Goal: Task Accomplishment & Management: Use online tool/utility

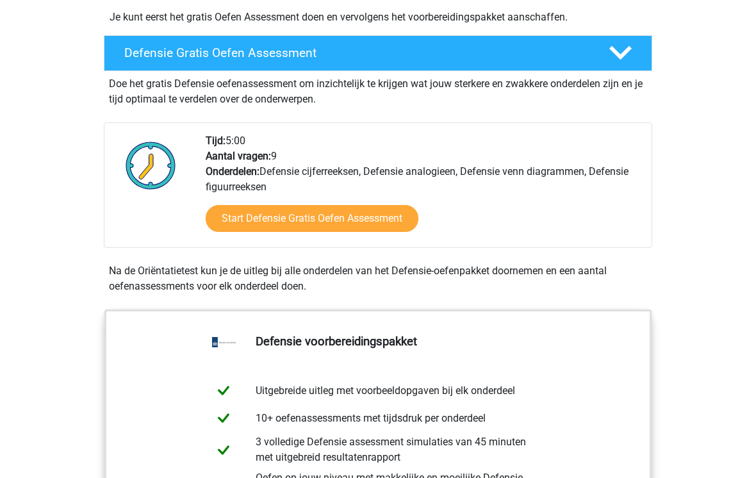
scroll to position [333, 0]
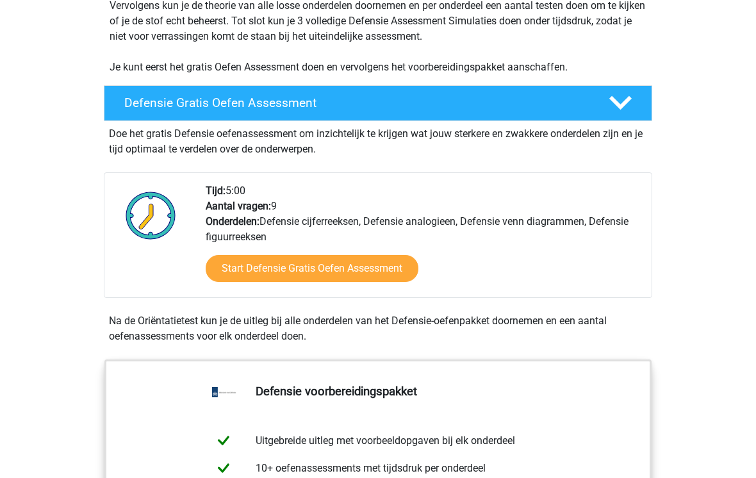
click at [337, 270] on link "Start Defensie Gratis Oefen Assessment" at bounding box center [312, 269] width 213 height 27
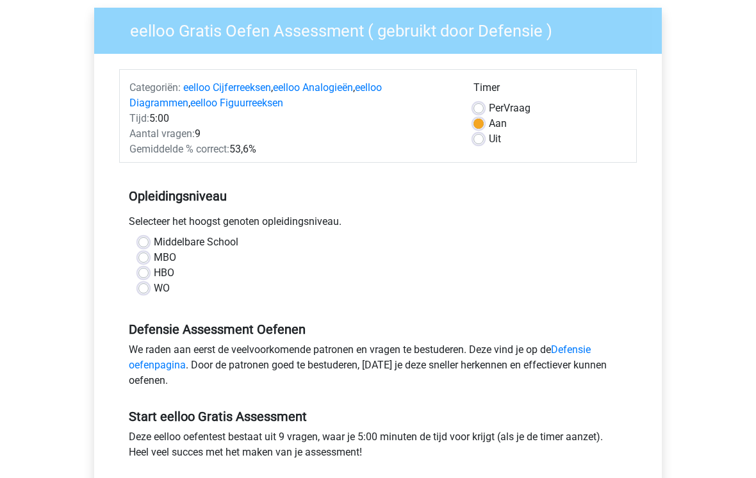
scroll to position [122, 0]
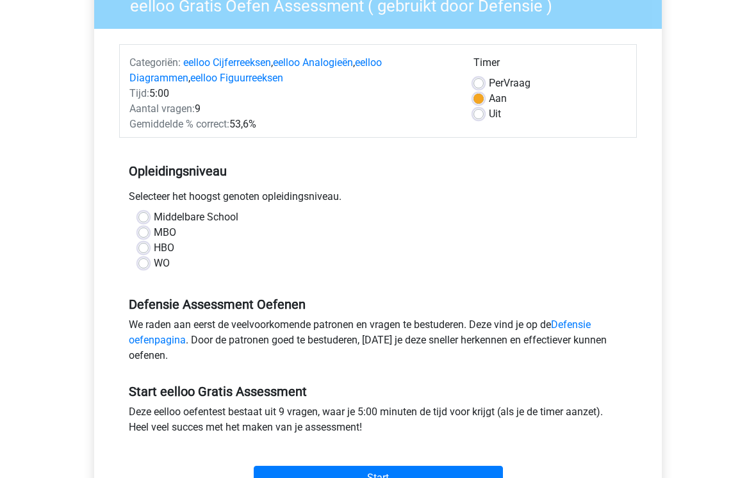
click at [154, 228] on label "MBO" at bounding box center [165, 232] width 22 height 15
click at [146, 228] on input "MBO" at bounding box center [143, 231] width 10 height 13
radio input "true"
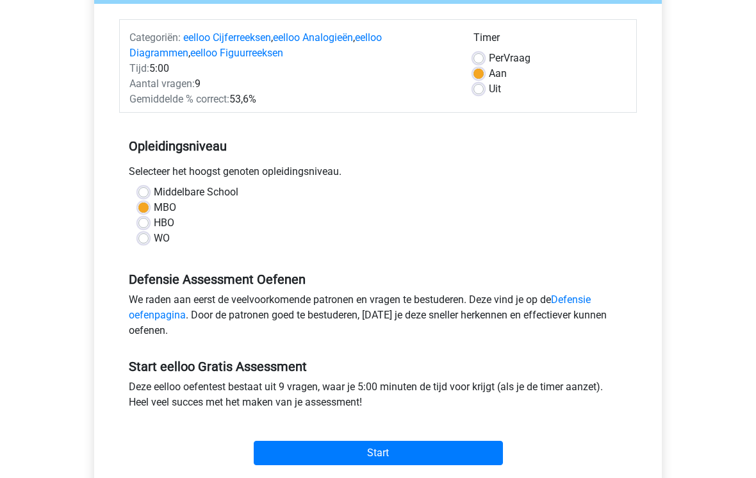
scroll to position [147, 0]
click at [489, 89] on label "Uit" at bounding box center [495, 88] width 12 height 15
click at [484, 89] on input "Uit" at bounding box center [478, 87] width 10 height 13
radio input "true"
click at [436, 450] on input "Start" at bounding box center [378, 453] width 249 height 24
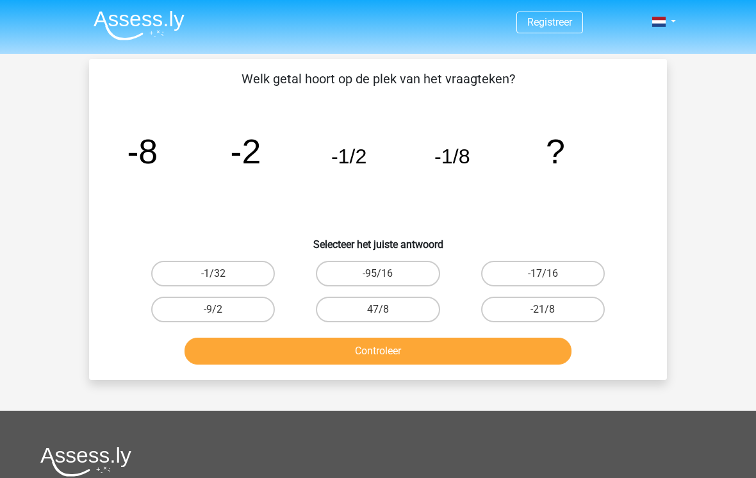
click at [254, 274] on label "-1/32" at bounding box center [213, 274] width 124 height 26
click at [222, 274] on input "-1/32" at bounding box center [217, 277] width 8 height 8
radio input "true"
click at [260, 334] on div "Controleer" at bounding box center [378, 348] width 537 height 42
click at [291, 350] on button "Controleer" at bounding box center [378, 351] width 388 height 27
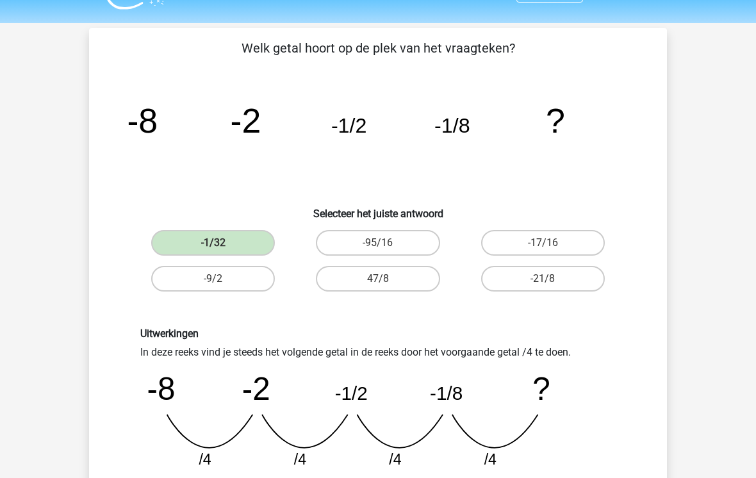
scroll to position [37, 0]
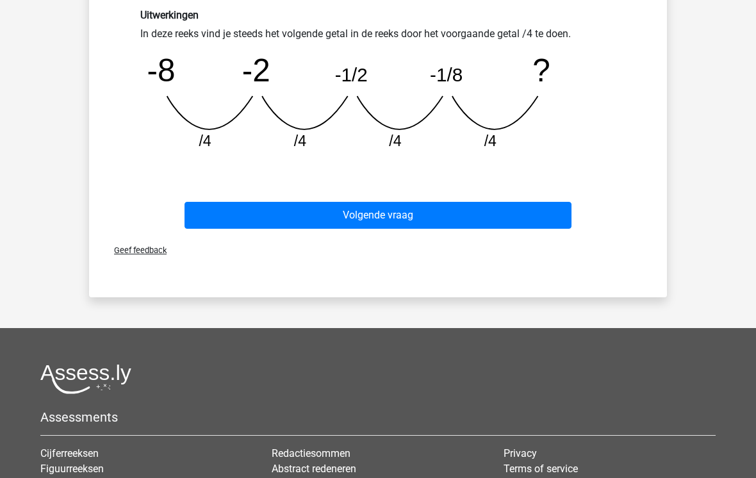
click at [332, 218] on button "Volgende vraag" at bounding box center [378, 215] width 388 height 27
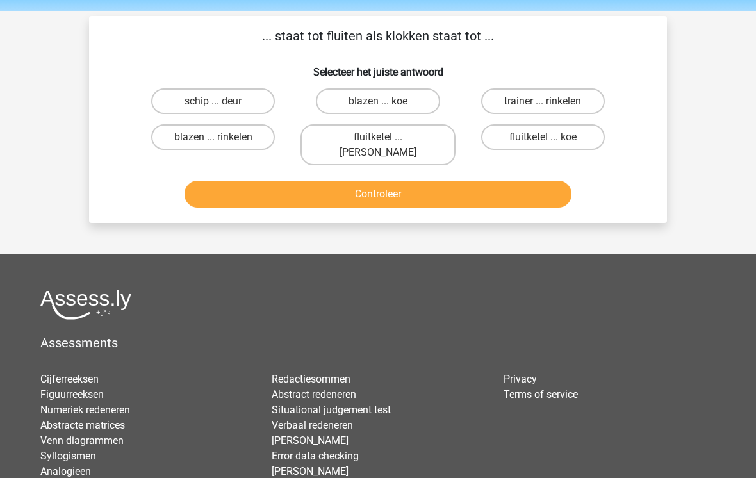
scroll to position [0, 0]
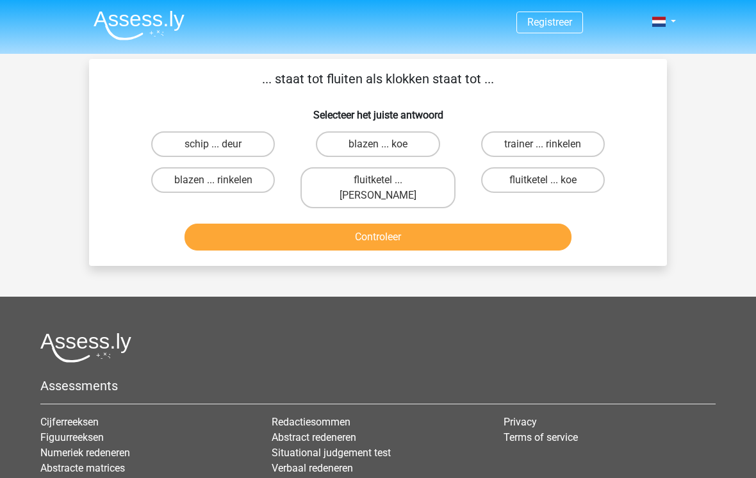
click at [177, 183] on label "blazen ... rinkelen" at bounding box center [213, 180] width 124 height 26
click at [213, 183] on input "blazen ... rinkelen" at bounding box center [217, 184] width 8 height 8
radio input "true"
click at [401, 190] on label "fluitketel ... luiden" at bounding box center [377, 187] width 154 height 41
click at [386, 188] on input "fluitketel ... luiden" at bounding box center [382, 184] width 8 height 8
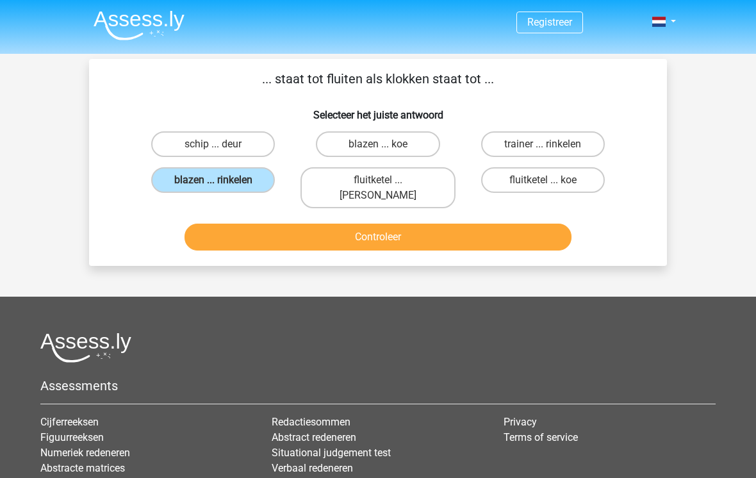
radio input "true"
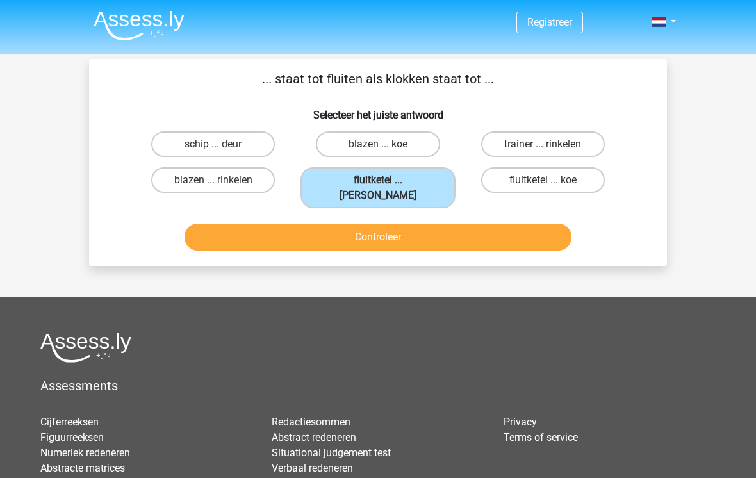
click at [403, 224] on button "Controleer" at bounding box center [378, 237] width 388 height 27
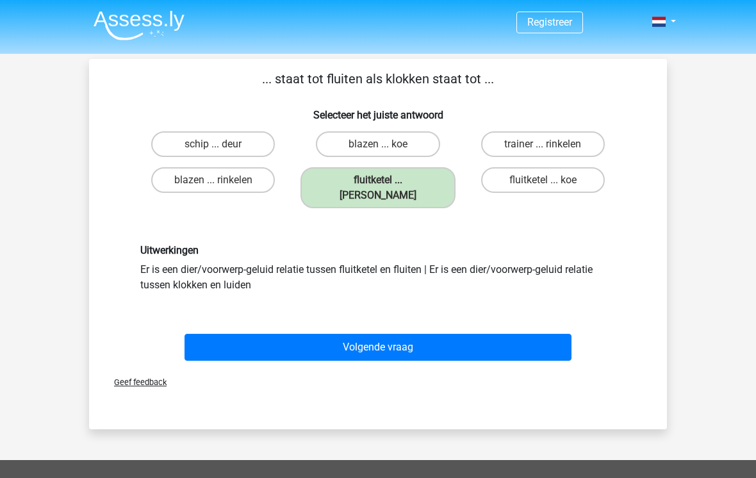
click at [599, 398] on div "Verstuur" at bounding box center [377, 408] width 567 height 20
click at [135, 366] on div "Geef feedback" at bounding box center [377, 382] width 567 height 33
click at [153, 377] on span "Geef feedback" at bounding box center [135, 382] width 63 height 10
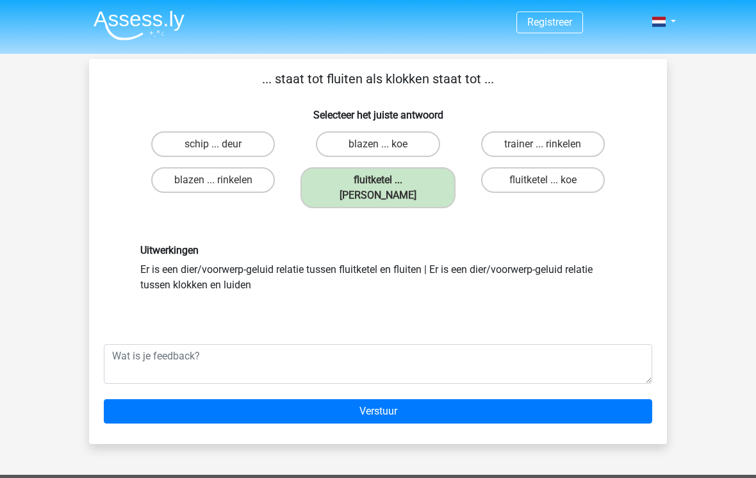
click at [570, 399] on input "Verstuur" at bounding box center [378, 411] width 548 height 24
click at [430, 399] on input "Verstuur" at bounding box center [378, 411] width 548 height 24
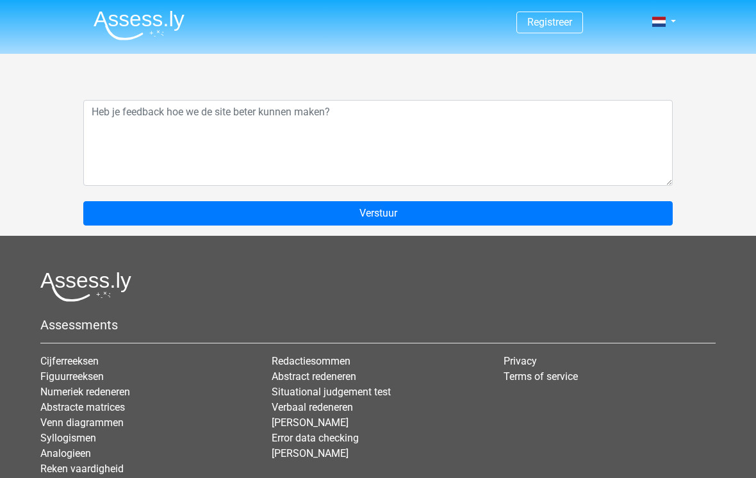
click at [592, 202] on input "Verstuur" at bounding box center [377, 213] width 589 height 24
click at [589, 199] on form "Verstuur" at bounding box center [377, 155] width 589 height 141
click at [553, 202] on input "Verstuur" at bounding box center [377, 213] width 589 height 24
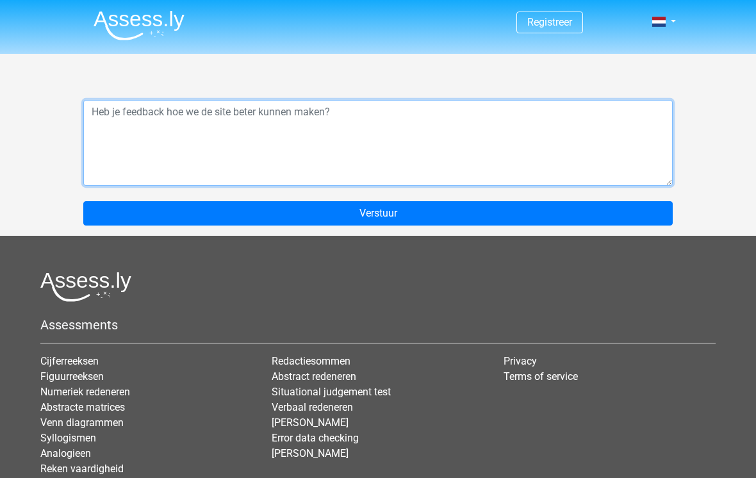
click at [548, 137] on textarea at bounding box center [377, 143] width 589 height 86
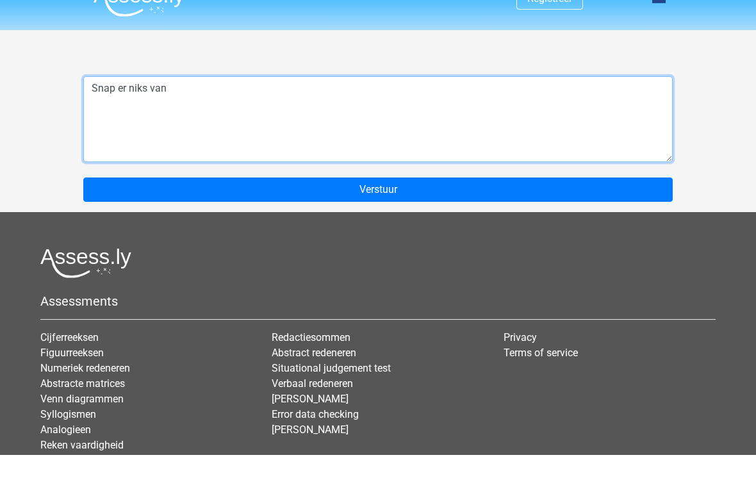
type textarea "Snap er niks van"
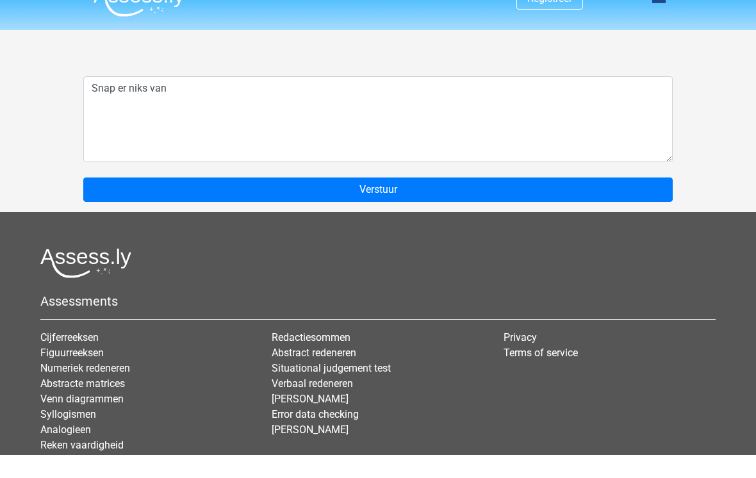
click at [510, 169] on form "Snap er niks van Verstuur" at bounding box center [377, 155] width 589 height 141
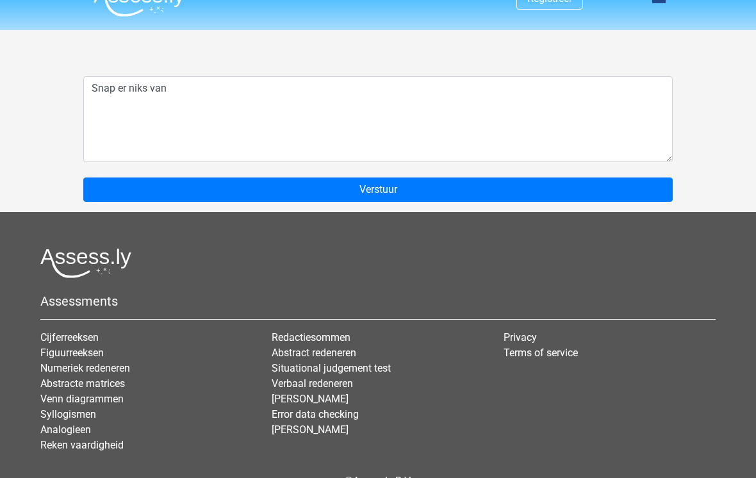
click at [495, 192] on input "Verstuur" at bounding box center [377, 189] width 589 height 24
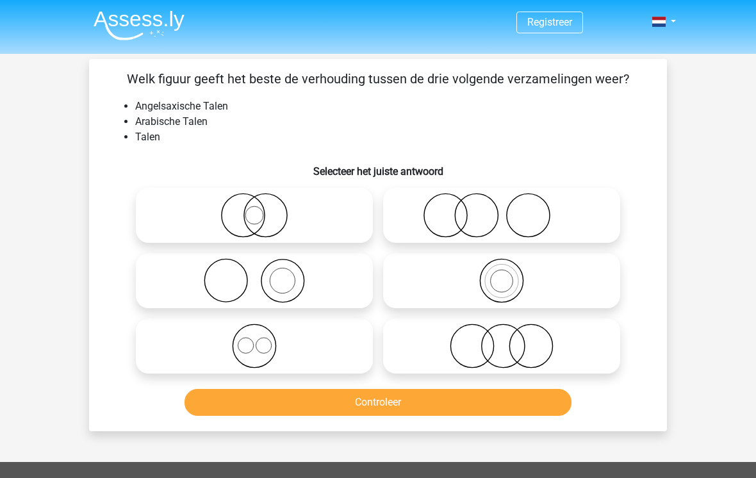
click at [297, 349] on icon at bounding box center [254, 345] width 227 height 45
click at [263, 339] on input "radio" at bounding box center [258, 335] width 8 height 8
radio input "true"
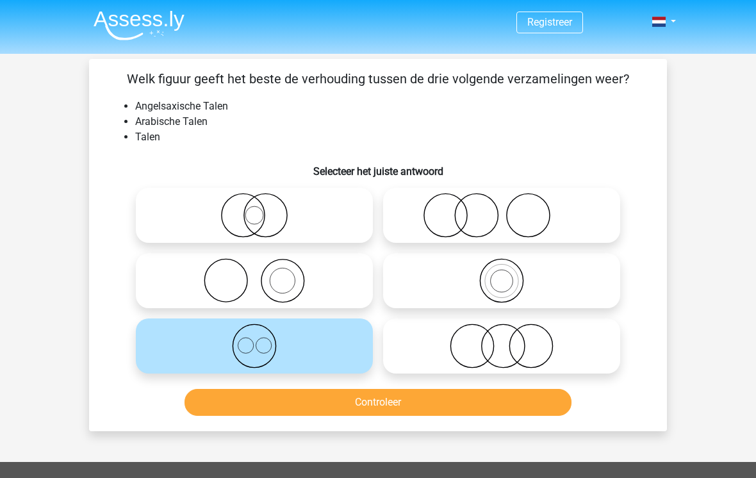
click at [368, 405] on button "Controleer" at bounding box center [378, 402] width 388 height 27
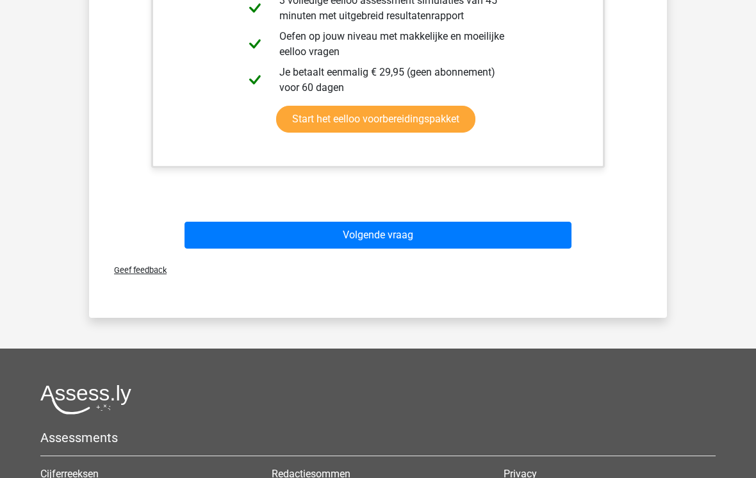
click at [520, 224] on button "Volgende vraag" at bounding box center [378, 235] width 388 height 27
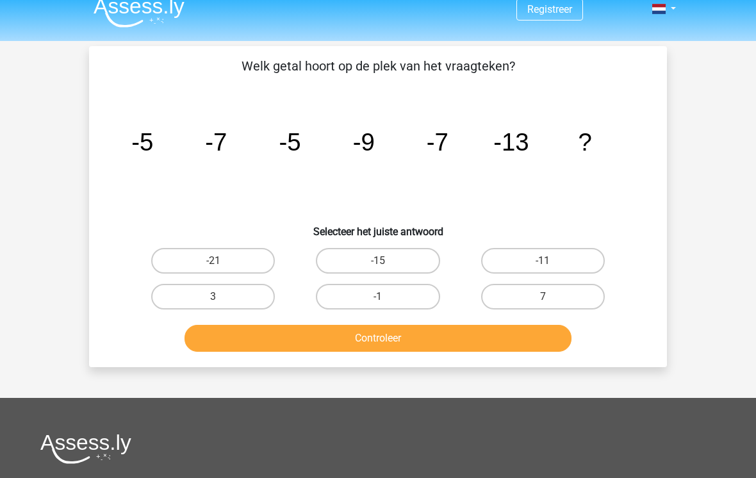
scroll to position [13, 0]
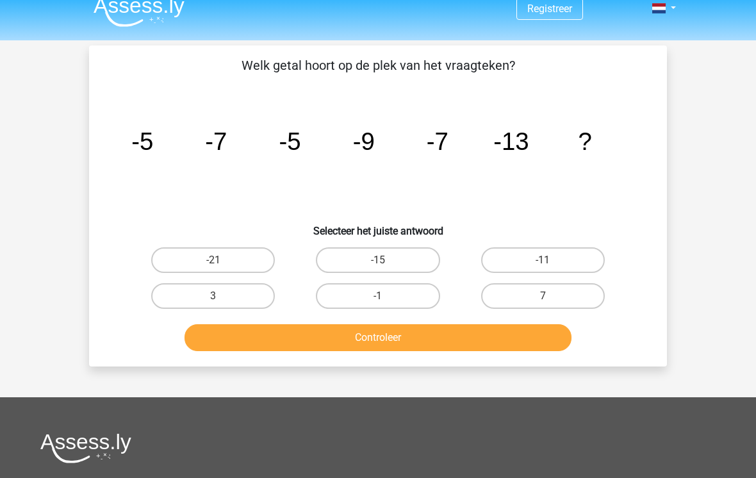
click at [562, 257] on label "-11" at bounding box center [543, 261] width 124 height 26
click at [551, 261] on input "-11" at bounding box center [547, 265] width 8 height 8
radio input "true"
click at [458, 340] on button "Controleer" at bounding box center [378, 337] width 388 height 27
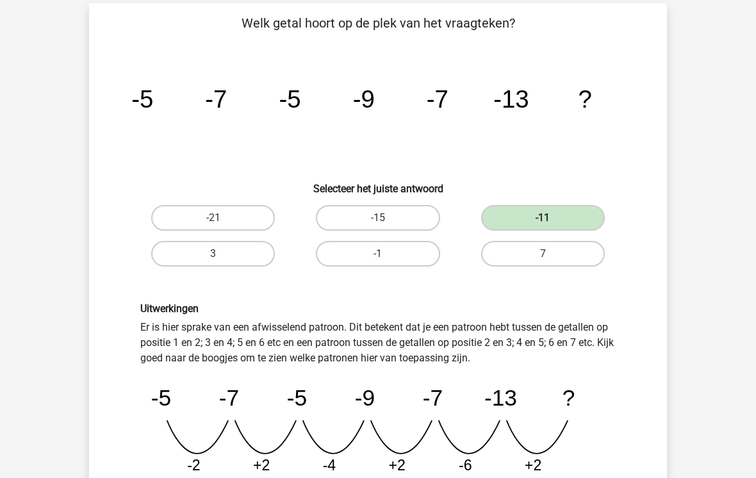
scroll to position [0, 0]
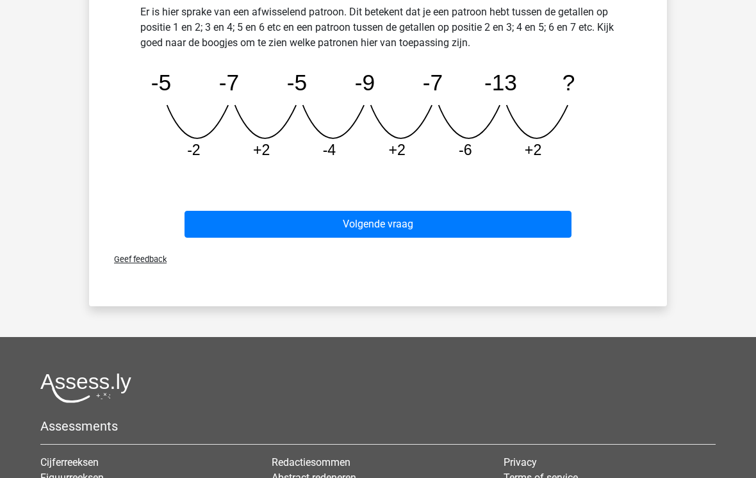
click at [302, 228] on button "Volgende vraag" at bounding box center [378, 224] width 388 height 27
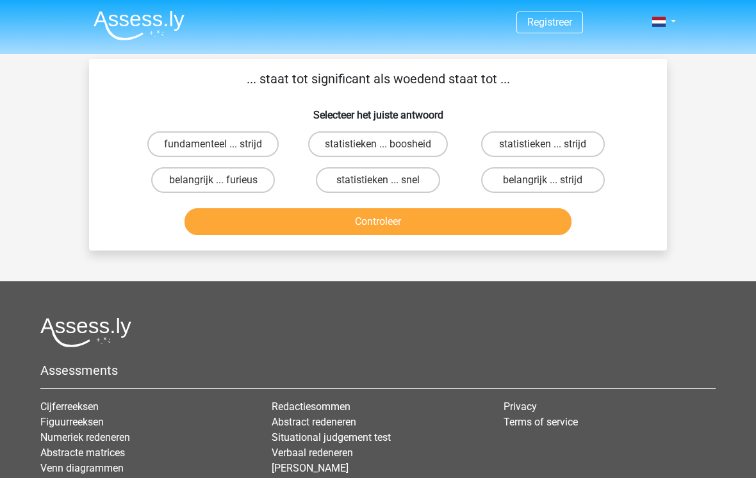
click at [534, 147] on label "statistieken ... strijd" at bounding box center [543, 144] width 124 height 26
click at [543, 147] on input "statistieken ... strijd" at bounding box center [547, 148] width 8 height 8
radio input "true"
click at [396, 213] on button "Controleer" at bounding box center [378, 221] width 388 height 27
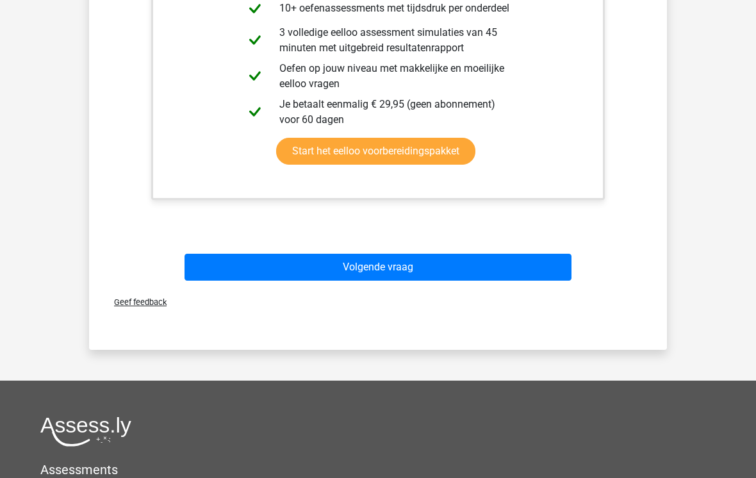
click at [487, 254] on button "Volgende vraag" at bounding box center [378, 267] width 388 height 27
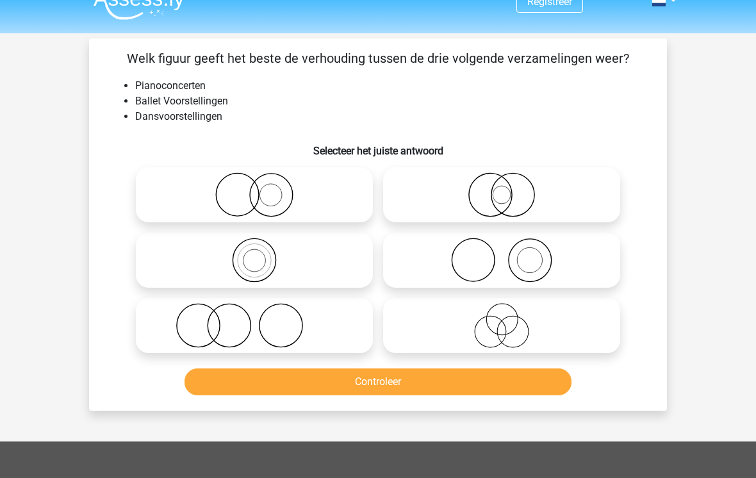
scroll to position [20, 0]
click at [223, 335] on icon at bounding box center [254, 326] width 227 height 45
click at [254, 320] on input "radio" at bounding box center [258, 315] width 8 height 8
radio input "true"
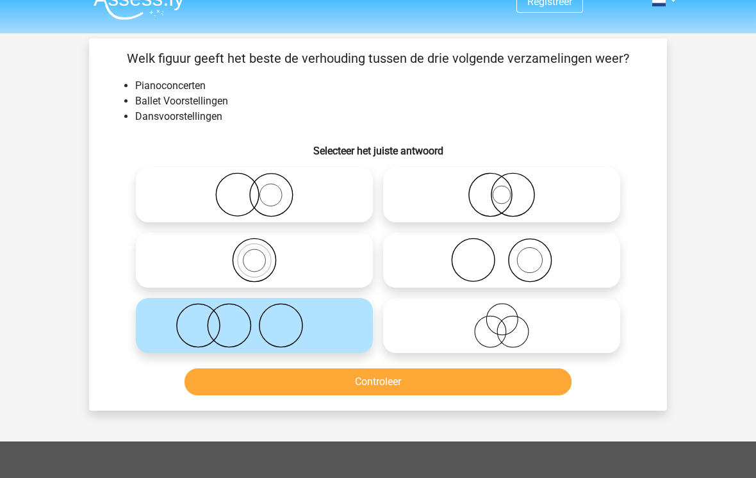
scroll to position [20, 0]
click at [307, 386] on button "Controleer" at bounding box center [378, 381] width 388 height 27
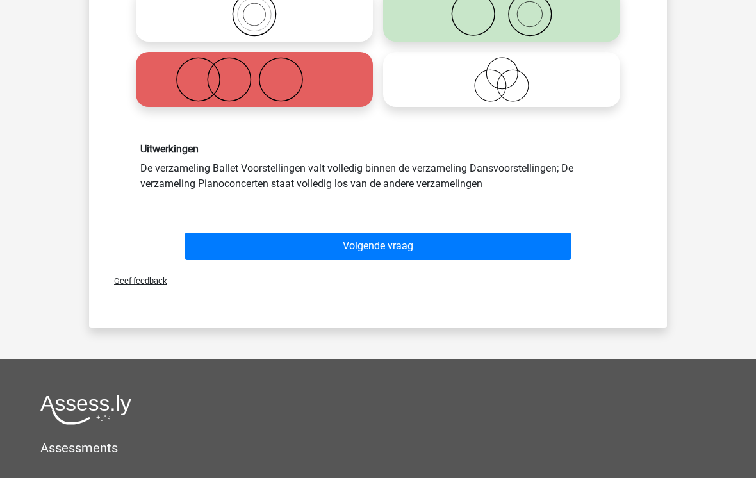
scroll to position [266, 0]
click at [553, 245] on button "Volgende vraag" at bounding box center [378, 246] width 388 height 27
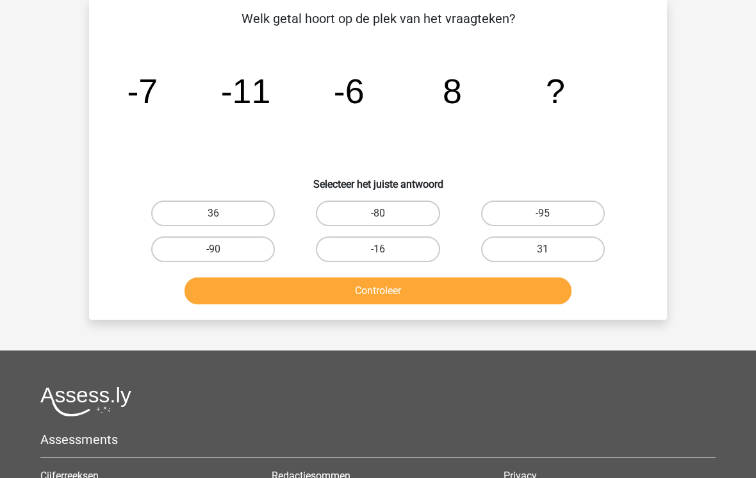
scroll to position [59, 0]
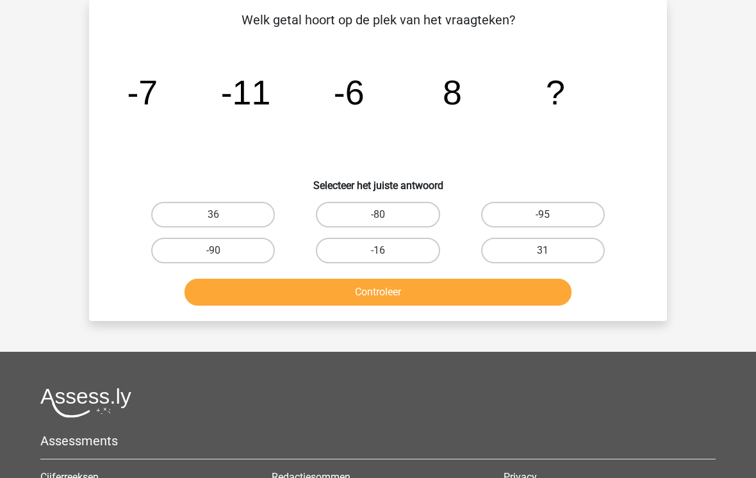
click at [392, 256] on label "-16" at bounding box center [378, 251] width 124 height 26
click at [386, 256] on input "-16" at bounding box center [382, 254] width 8 height 8
radio input "true"
click at [371, 293] on button "Controleer" at bounding box center [378, 292] width 388 height 27
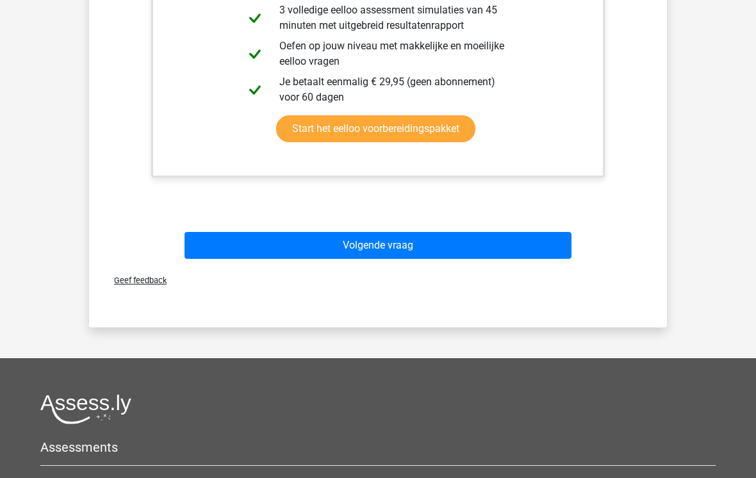
click at [401, 254] on button "Volgende vraag" at bounding box center [378, 246] width 388 height 27
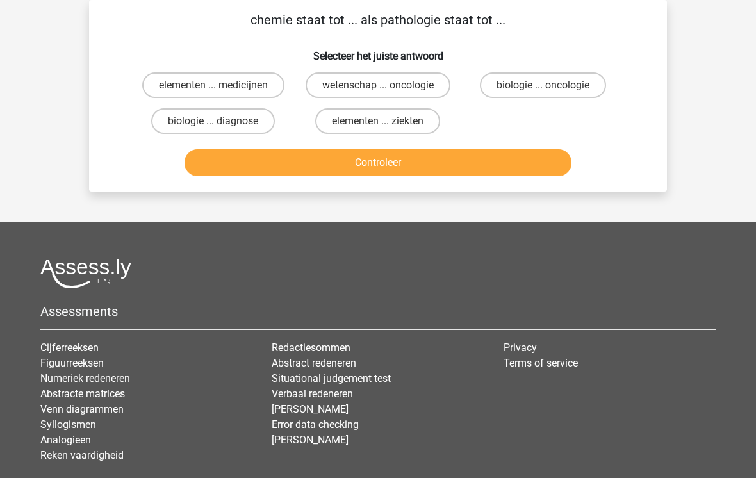
click at [247, 127] on label "biologie ... diagnose" at bounding box center [213, 121] width 124 height 26
click at [222, 127] on input "biologie ... diagnose" at bounding box center [217, 125] width 8 height 8
radio input "true"
click at [386, 159] on button "Controleer" at bounding box center [378, 162] width 388 height 27
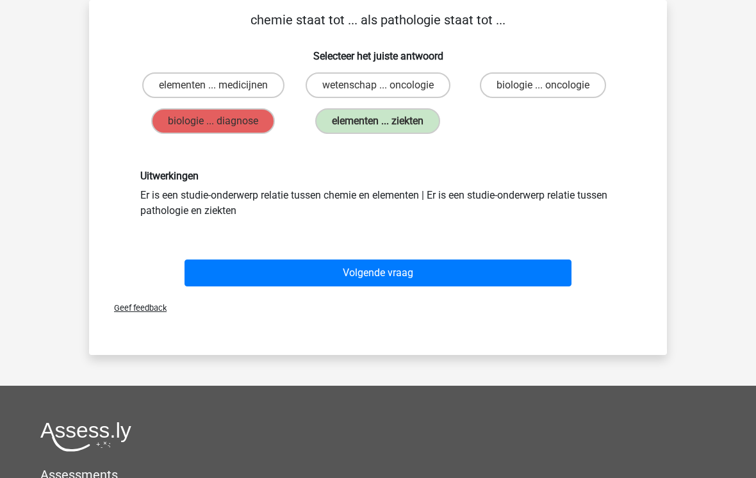
click at [428, 279] on button "Volgende vraag" at bounding box center [378, 272] width 388 height 27
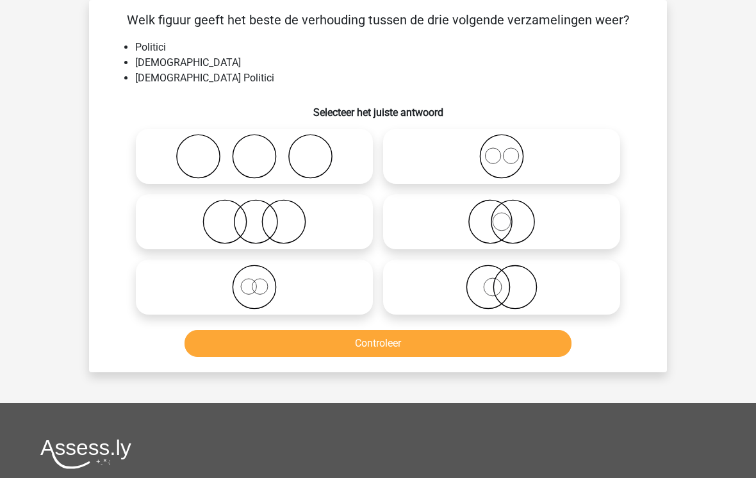
click at [525, 248] on label at bounding box center [501, 221] width 237 height 55
click at [510, 215] on input "radio" at bounding box center [506, 211] width 8 height 8
radio input "true"
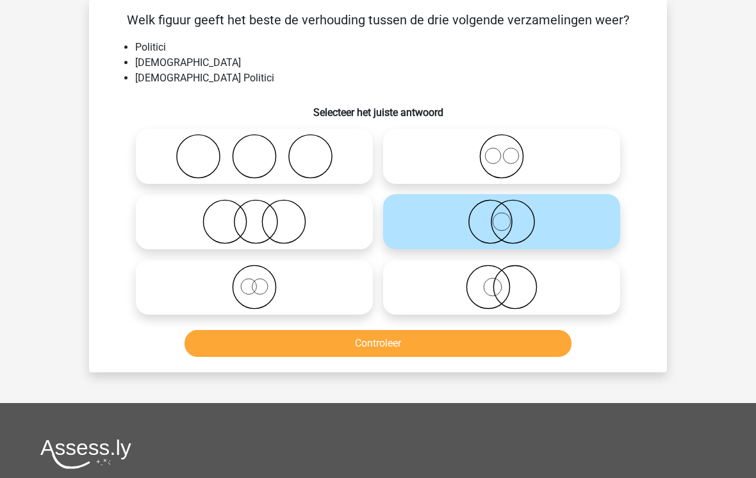
click at [488, 357] on button "Controleer" at bounding box center [378, 343] width 388 height 27
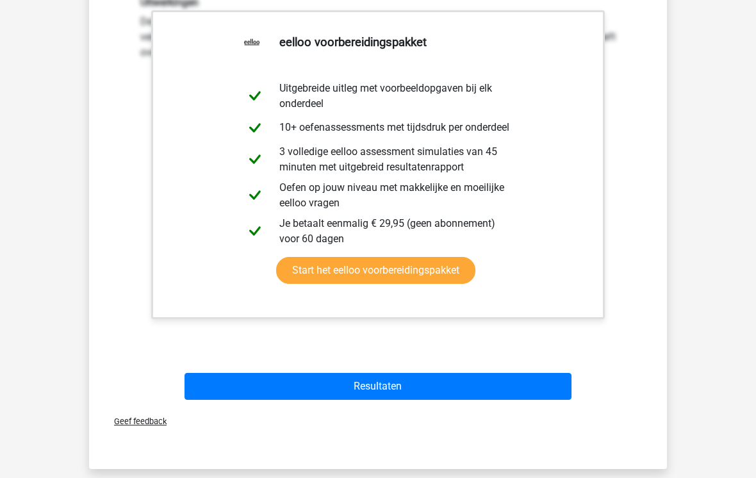
scroll to position [436, 0]
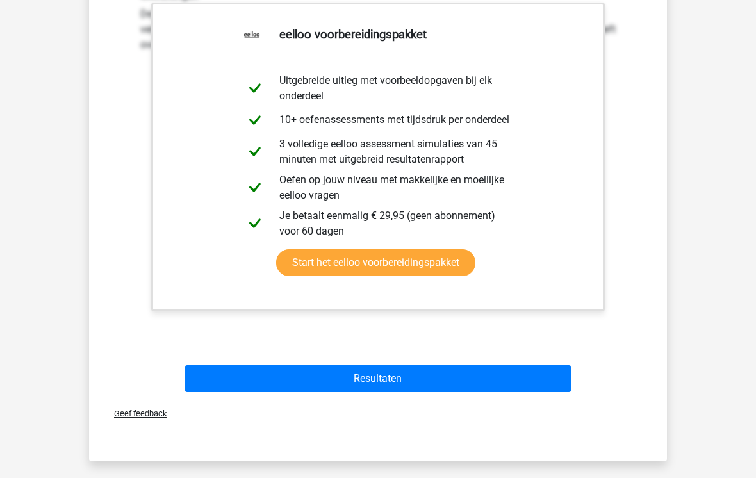
click at [449, 362] on div "Resultaten" at bounding box center [378, 376] width 537 height 42
click at [493, 367] on button "Resultaten" at bounding box center [378, 378] width 388 height 27
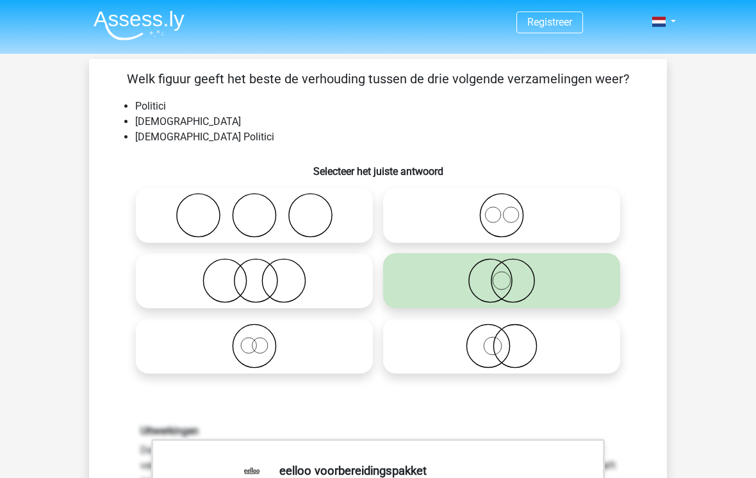
scroll to position [456, 0]
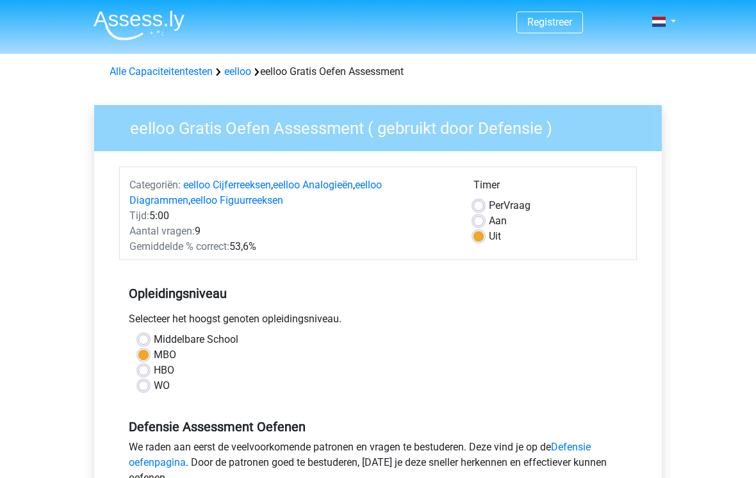
scroll to position [168, 0]
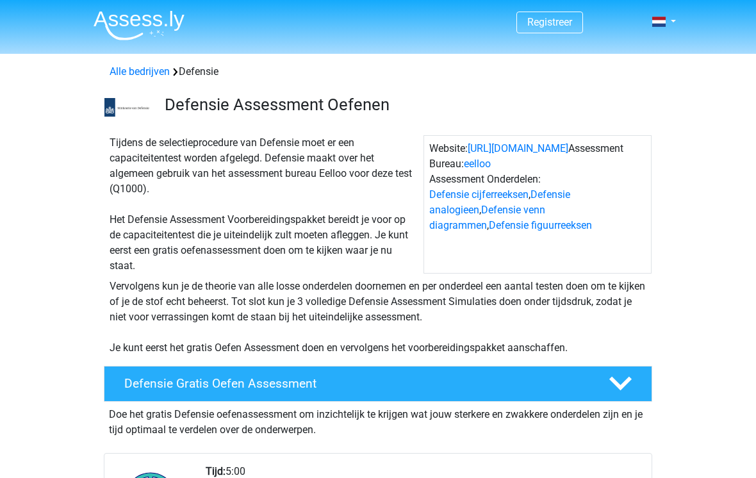
scroll to position [281, 0]
